Goal: Task Accomplishment & Management: Manage account settings

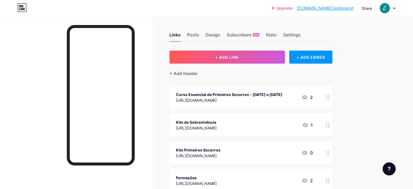
click at [390, 9] on div at bounding box center [388, 8] width 16 height 10
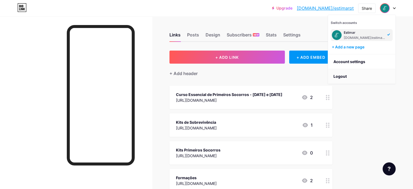
click at [336, 74] on li "Logout" at bounding box center [361, 76] width 67 height 15
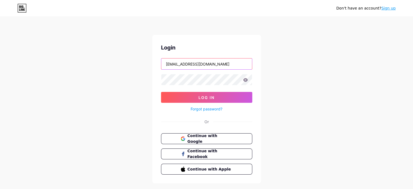
click at [201, 63] on input "[EMAIL_ADDRESS][DOMAIN_NAME]" at bounding box center [206, 63] width 91 height 11
click at [227, 61] on input "[EMAIL_ADDRESS][DOMAIN_NAME]" at bounding box center [206, 63] width 91 height 11
type input "[EMAIL_ADDRESS][DOMAIN_NAME]"
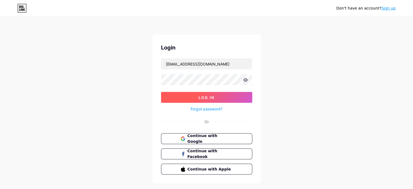
click at [200, 95] on span "Log In" at bounding box center [206, 97] width 16 height 5
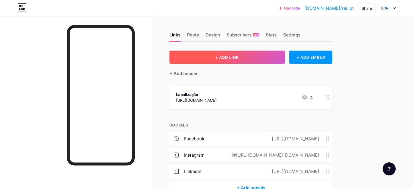
click at [237, 56] on button "+ ADD LINK" at bounding box center [226, 56] width 115 height 13
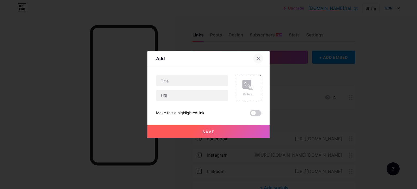
click at [259, 55] on div at bounding box center [258, 58] width 10 height 10
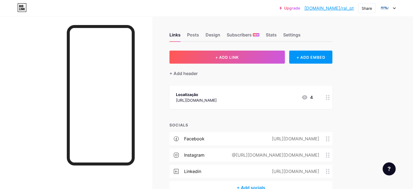
click at [268, 183] on div "+ Add socials" at bounding box center [250, 187] width 163 height 13
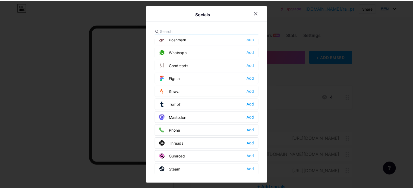
scroll to position [484, 0]
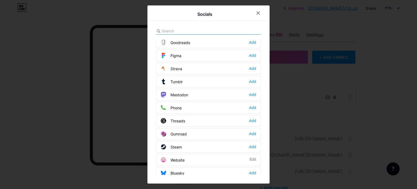
click at [198, 154] on div "Website Edit" at bounding box center [208, 159] width 105 height 11
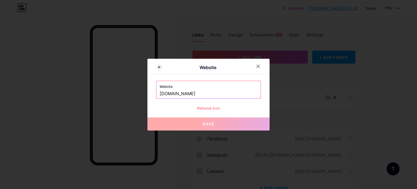
click at [202, 94] on input "[DOMAIN_NAME]" at bounding box center [209, 93] width 98 height 9
drag, startPoint x: 219, startPoint y: 65, endPoint x: 224, endPoint y: 94, distance: 29.4
click at [224, 94] on div "Website Website [DOMAIN_NAME] Remove icon Save" at bounding box center [208, 95] width 122 height 72
click at [221, 93] on input "[DOMAIN_NAME]" at bounding box center [209, 93] width 98 height 9
drag, startPoint x: 203, startPoint y: 96, endPoint x: 152, endPoint y: 97, distance: 50.5
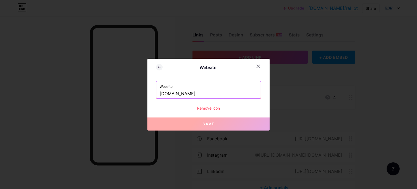
click at [152, 97] on div "Website Website [DOMAIN_NAME] Remove icon Save" at bounding box center [208, 95] width 122 height 72
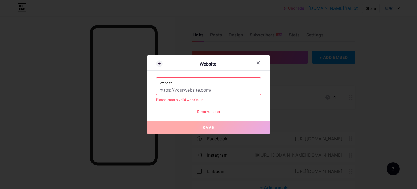
paste input "[URL][DOMAIN_NAME]"
click at [216, 93] on input "[URL][DOMAIN_NAME]" at bounding box center [209, 89] width 98 height 9
type input "[URL][DOMAIN_NAME]"
click at [239, 105] on div "Website [URL][DOMAIN_NAME] Please enter a valid website url. Remove icon" at bounding box center [208, 95] width 105 height 37
click at [259, 60] on div at bounding box center [258, 63] width 10 height 10
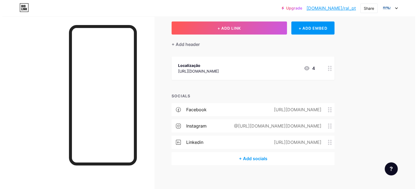
scroll to position [32, 0]
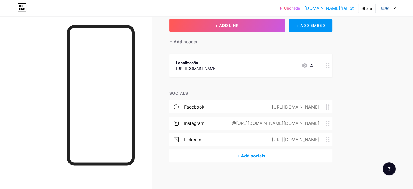
click at [272, 154] on div "+ Add socials" at bounding box center [250, 155] width 163 height 13
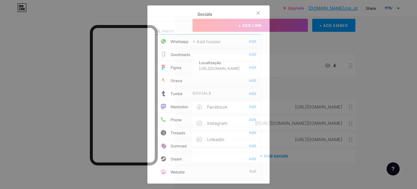
scroll to position [484, 0]
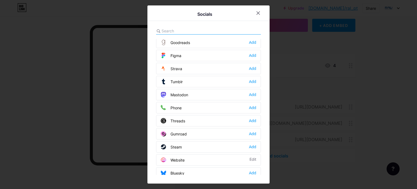
click at [238, 154] on div "Website Edit" at bounding box center [208, 159] width 105 height 11
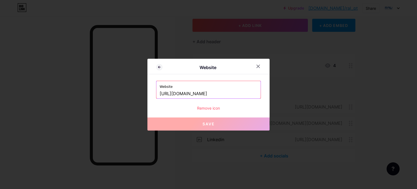
click at [206, 107] on div "Remove icon" at bounding box center [208, 108] width 105 height 6
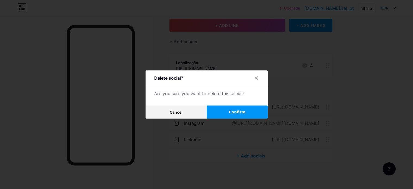
click at [228, 112] on button "Confirm" at bounding box center [236, 111] width 61 height 13
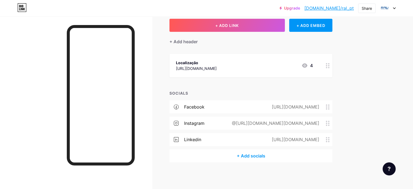
click at [277, 155] on div "+ Add socials" at bounding box center [250, 155] width 163 height 13
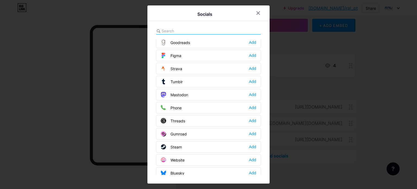
click at [191, 154] on div "Website Add" at bounding box center [208, 159] width 105 height 11
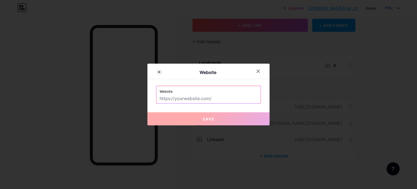
click at [205, 99] on input "text" at bounding box center [209, 98] width 98 height 9
paste input "[URL][DOMAIN_NAME]"
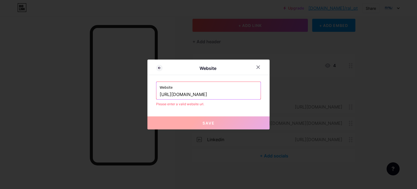
click at [234, 110] on div "Website Website [URL][DOMAIN_NAME] Please enter a valid website url. Save" at bounding box center [208, 94] width 122 height 70
click at [194, 96] on input "[URL][DOMAIN_NAME]" at bounding box center [209, 94] width 98 height 9
drag, startPoint x: 207, startPoint y: 95, endPoint x: 107, endPoint y: 98, distance: 99.3
click at [109, 98] on div "Website Website [URL][DOMAIN_NAME] Please enter a valid website url. Save" at bounding box center [208, 94] width 417 height 189
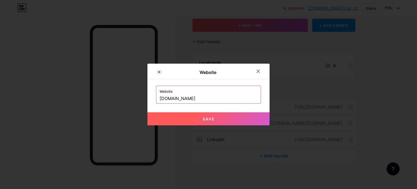
click at [179, 122] on button "Save" at bounding box center [208, 118] width 122 height 13
type input "[URL][DOMAIN_NAME]"
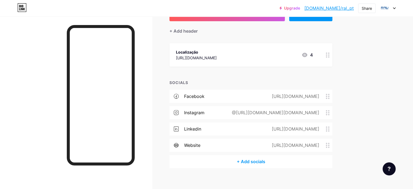
scroll to position [48, 0]
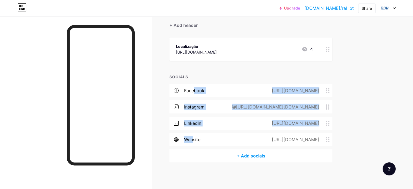
drag, startPoint x: 219, startPoint y: 122, endPoint x: 218, endPoint y: 85, distance: 36.9
click at [218, 85] on div "facebook [URL][DOMAIN_NAME] instagram @[URL][DOMAIN_NAME][DOMAIN_NAME] linkedin…" at bounding box center [250, 116] width 163 height 65
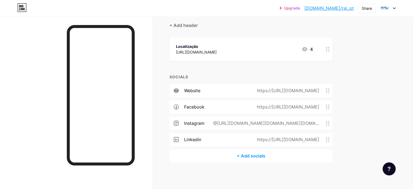
click at [187, 134] on div "Links Posts Design Subscribers NEW Stats Settings + ADD LINK + ADD EMBED + Add …" at bounding box center [177, 78] width 355 height 221
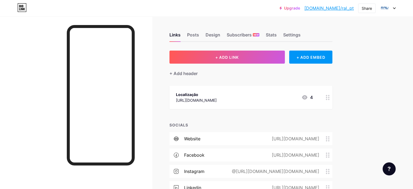
scroll to position [0, 0]
click at [250, 49] on div "Links Posts Design Subscribers NEW Stats Settings + ADD LINK + ADD EMBED + Add …" at bounding box center [177, 126] width 355 height 221
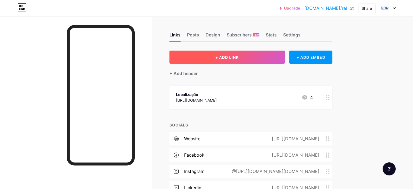
click at [239, 55] on span "+ ADD LINK" at bounding box center [226, 57] width 23 height 5
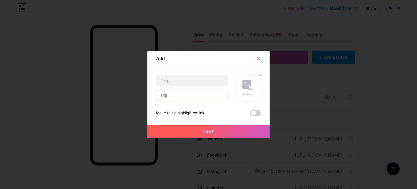
click at [191, 91] on input "text" at bounding box center [192, 95] width 72 height 11
paste input "[URL][DOMAIN_NAME]"
type input "[URL][DOMAIN_NAME]"
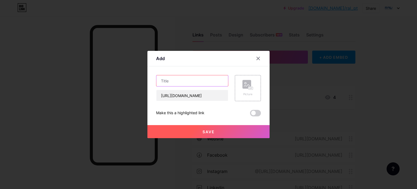
click at [186, 81] on input "text" at bounding box center [192, 80] width 72 height 11
type input "Os nossos projetos"
click at [243, 88] on rect at bounding box center [246, 84] width 9 height 9
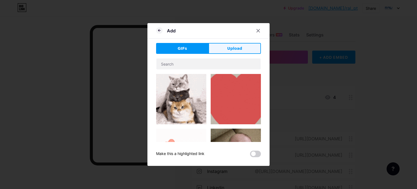
click at [234, 47] on span "Upload" at bounding box center [234, 49] width 15 height 6
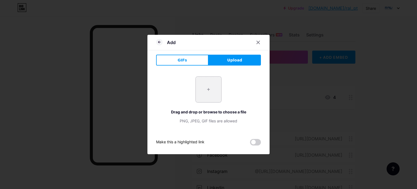
click at [207, 87] on input "file" at bounding box center [209, 90] width 26 height 26
click at [225, 61] on button "Upload" at bounding box center [234, 60] width 52 height 11
click at [254, 45] on div at bounding box center [258, 42] width 10 height 10
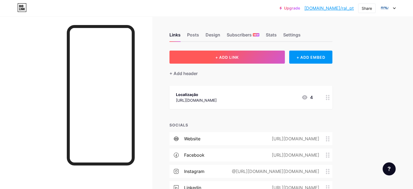
click at [266, 55] on button "+ ADD LINK" at bounding box center [226, 56] width 115 height 13
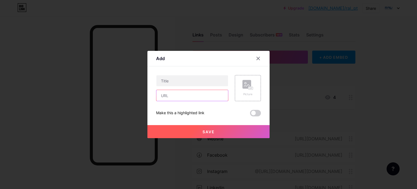
click at [193, 95] on input "text" at bounding box center [192, 95] width 72 height 11
paste input "[URL][DOMAIN_NAME]"
type input "[URL][DOMAIN_NAME]"
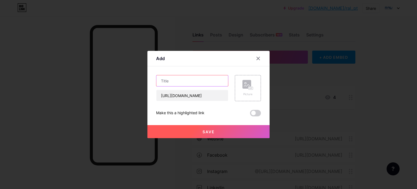
click at [190, 82] on input "text" at bounding box center [192, 80] width 72 height 11
type input "Os nossos projetos"
click at [206, 132] on span "Save" at bounding box center [208, 131] width 12 height 5
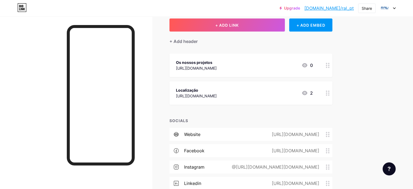
scroll to position [76, 0]
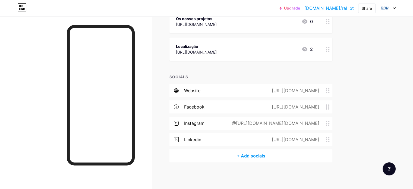
click at [279, 150] on div "+ Add socials" at bounding box center [250, 155] width 163 height 13
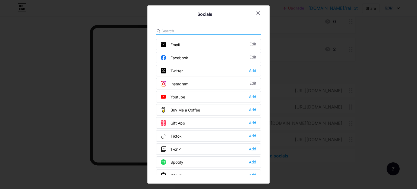
click at [211, 42] on div "Email Edit" at bounding box center [208, 44] width 105 height 11
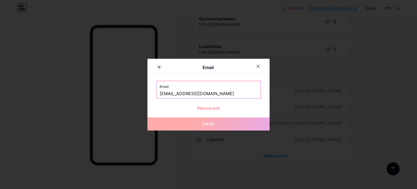
click at [201, 92] on input "[EMAIL_ADDRESS][DOMAIN_NAME]" at bounding box center [209, 93] width 98 height 9
drag, startPoint x: 207, startPoint y: 94, endPoint x: 130, endPoint y: 95, distance: 77.3
click at [130, 94] on div "Email Email [EMAIL_ADDRESS][DOMAIN_NAME] Remove icon Save" at bounding box center [208, 94] width 417 height 189
click at [214, 108] on div "Remove icon" at bounding box center [208, 108] width 105 height 6
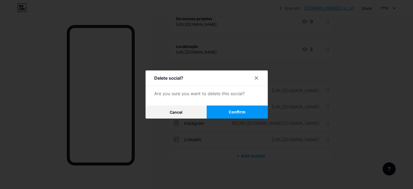
click at [243, 112] on span "Confirm" at bounding box center [236, 112] width 17 height 6
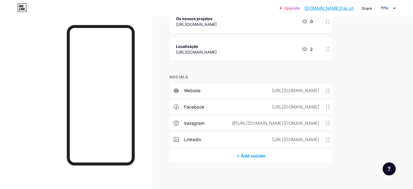
click at [282, 152] on div "+ Add socials" at bounding box center [250, 155] width 163 height 13
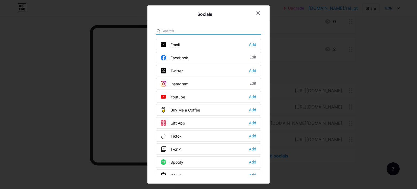
click at [192, 39] on div "Email Add" at bounding box center [208, 44] width 105 height 11
click at [193, 44] on div "Email Add" at bounding box center [208, 44] width 105 height 11
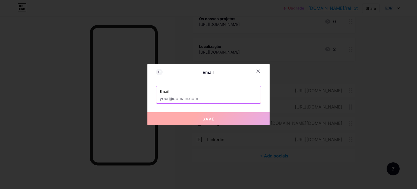
click at [195, 96] on input "text" at bounding box center [209, 98] width 98 height 9
paste input "[EMAIL_ADDRESS][DOMAIN_NAME]"
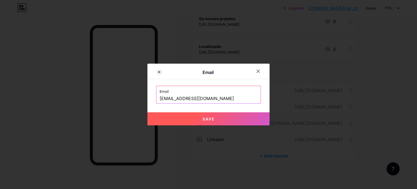
click at [179, 113] on button "Save" at bounding box center [208, 118] width 122 height 13
type input "mailto:[EMAIL_ADDRESS][DOMAIN_NAME]"
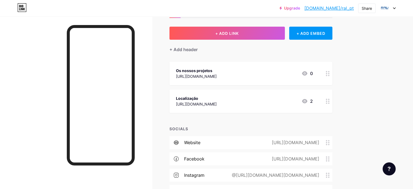
scroll to position [0, 0]
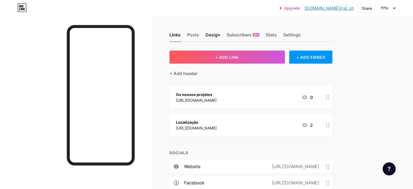
click at [220, 32] on div "Design" at bounding box center [212, 36] width 15 height 10
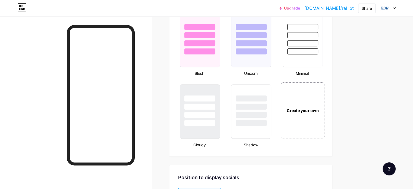
scroll to position [568, 0]
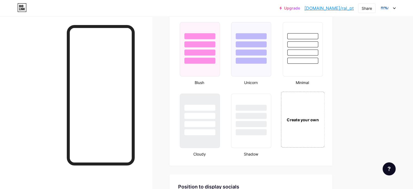
click at [323, 116] on div "Create your own" at bounding box center [302, 119] width 41 height 6
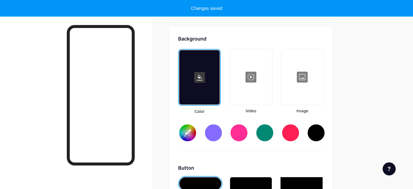
type input "#ffffff"
type input "#000000"
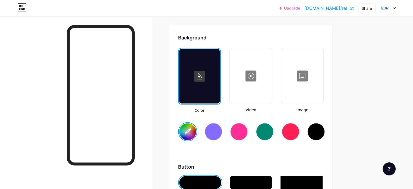
scroll to position [746, 0]
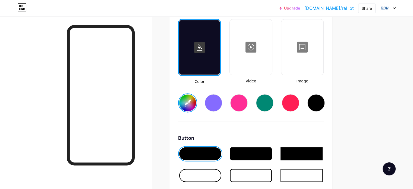
click at [196, 99] on input "#ffffff" at bounding box center [187, 102] width 17 height 17
type input "#024590"
click at [221, 173] on div at bounding box center [200, 175] width 42 height 13
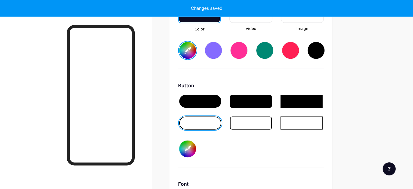
scroll to position [800, 0]
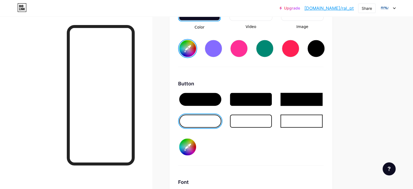
click at [272, 120] on div at bounding box center [251, 120] width 42 height 13
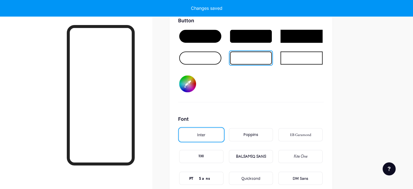
scroll to position [827, 0]
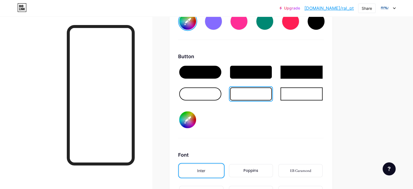
click at [196, 116] on input "#000000" at bounding box center [187, 119] width 17 height 17
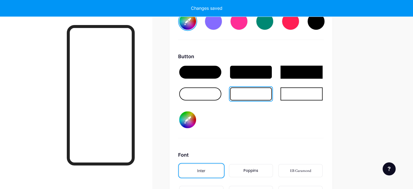
type input "#ffffff"
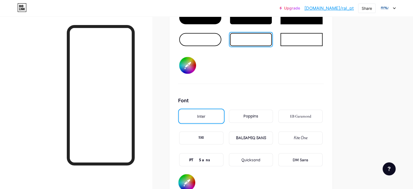
scroll to position [963, 0]
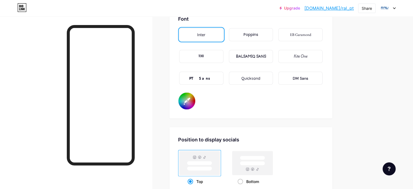
click at [258, 34] on div "Poppins" at bounding box center [250, 35] width 15 height 6
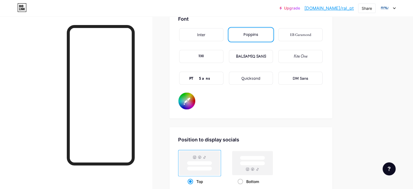
click at [213, 77] on div "PT Sans" at bounding box center [201, 78] width 24 height 6
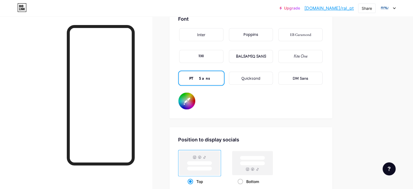
click at [258, 32] on div "Poppins" at bounding box center [250, 35] width 15 height 6
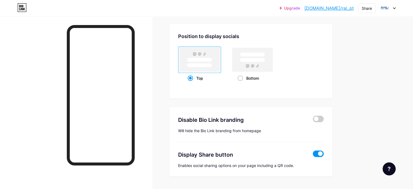
scroll to position [1078, 0]
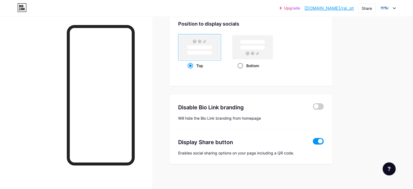
click at [258, 65] on div "Bottom" at bounding box center [252, 66] width 43 height 10
click at [241, 71] on input "Bottom" at bounding box center [239, 73] width 4 height 4
radio input "true"
click at [193, 65] on span at bounding box center [189, 65] width 5 height 5
click at [191, 71] on input "Top" at bounding box center [189, 73] width 4 height 4
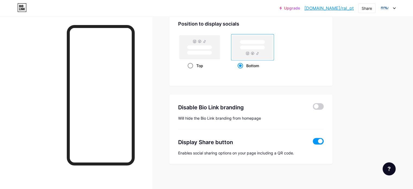
radio input "true"
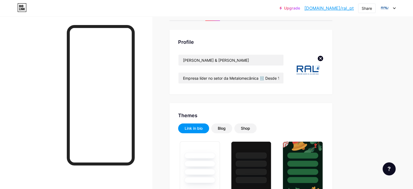
scroll to position [0, 0]
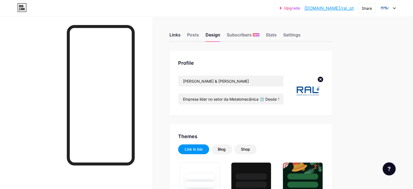
click at [180, 37] on div "Links" at bounding box center [174, 36] width 11 height 10
